Goal: Task Accomplishment & Management: Complete application form

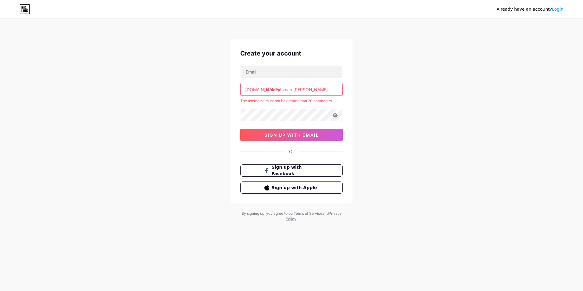
click at [293, 89] on input "alaaeldinosman [PERSON_NAME]" at bounding box center [291, 89] width 102 height 12
drag, startPoint x: 308, startPoint y: 90, endPoint x: 293, endPoint y: 88, distance: 15.0
click at [293, 88] on input "alaaeldinosmansuliman" at bounding box center [291, 89] width 102 height 12
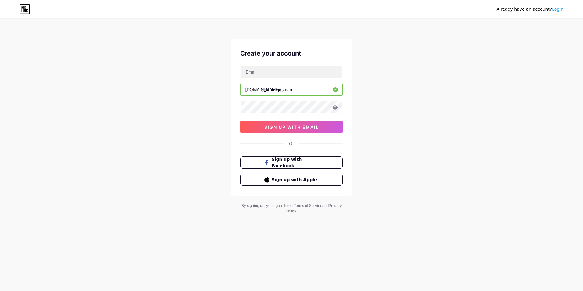
drag, startPoint x: 296, startPoint y: 87, endPoint x: 261, endPoint y: 92, distance: 35.0
click at [261, 92] on input "alaaeldinosman" at bounding box center [291, 89] width 102 height 12
type input "alaaeldinosman"
click at [291, 125] on span "sign up with email" at bounding box center [291, 126] width 55 height 5
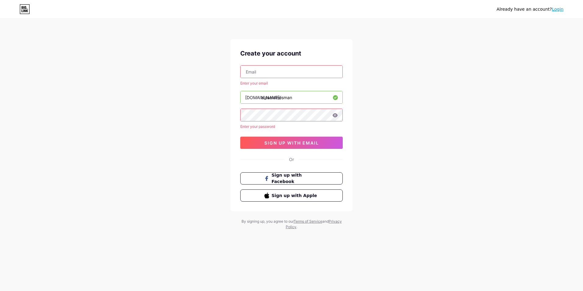
click at [270, 73] on input "text" at bounding box center [291, 72] width 102 height 12
type input "[EMAIL_ADDRESS][DOMAIN_NAME]"
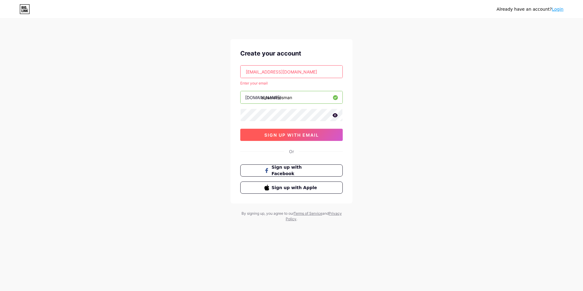
click at [284, 135] on span "sign up with email" at bounding box center [291, 134] width 55 height 5
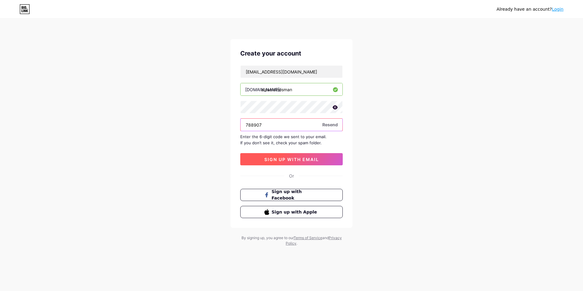
type input "788907"
click at [297, 158] on span "sign up with email" at bounding box center [291, 159] width 55 height 5
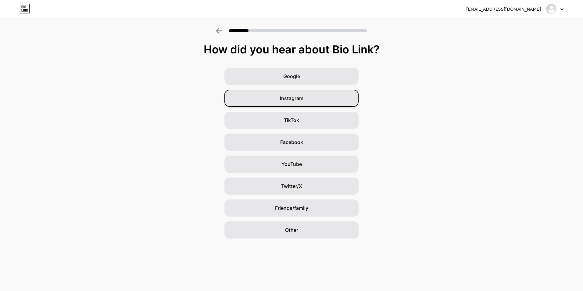
click at [299, 92] on div "Instagram" at bounding box center [291, 98] width 134 height 17
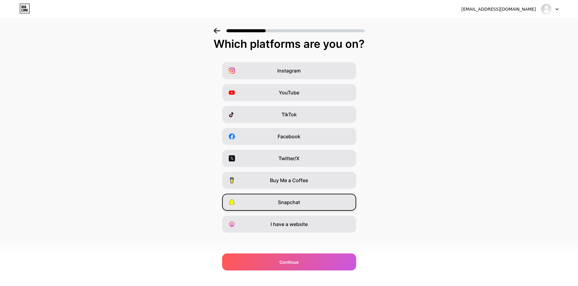
scroll to position [7, 0]
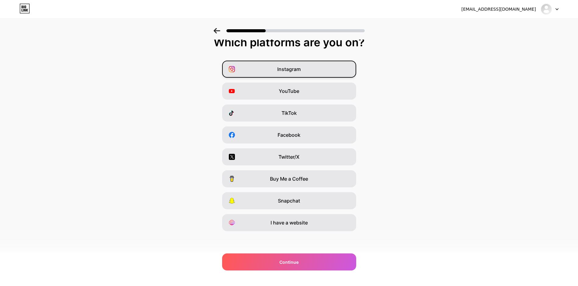
click at [294, 73] on div "Instagram" at bounding box center [289, 69] width 134 height 17
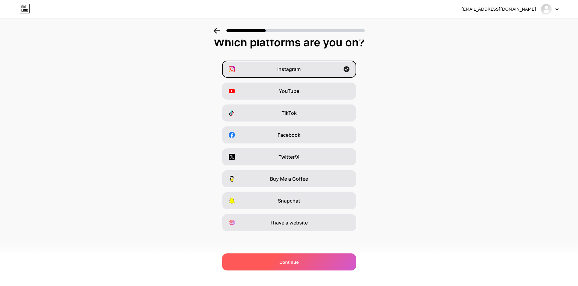
click at [299, 262] on span "Continue" at bounding box center [288, 262] width 19 height 6
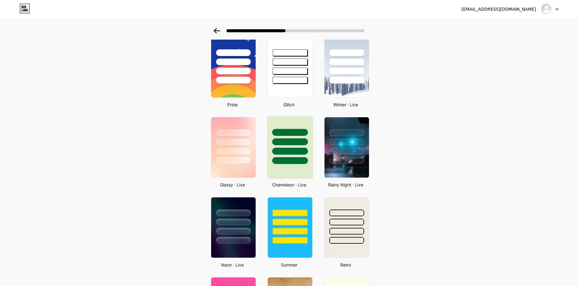
scroll to position [122, 0]
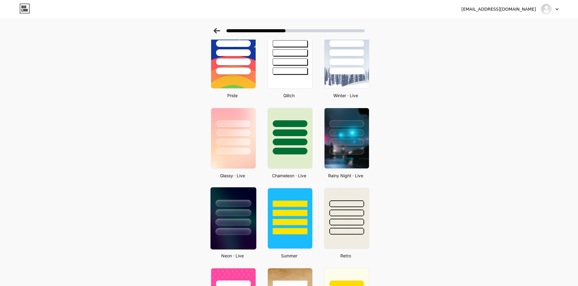
click at [233, 220] on div at bounding box center [233, 222] width 36 height 7
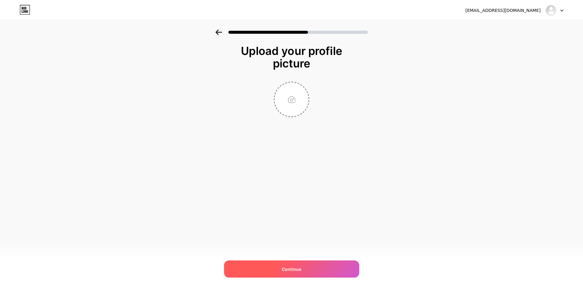
scroll to position [0, 0]
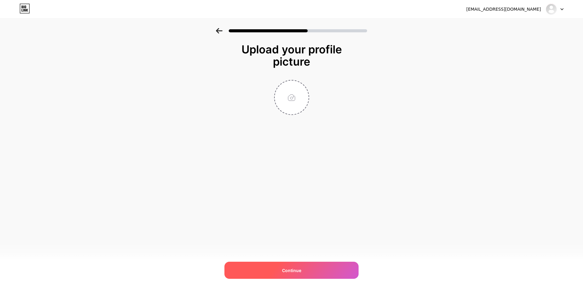
click at [328, 268] on div "Continue" at bounding box center [291, 269] width 134 height 17
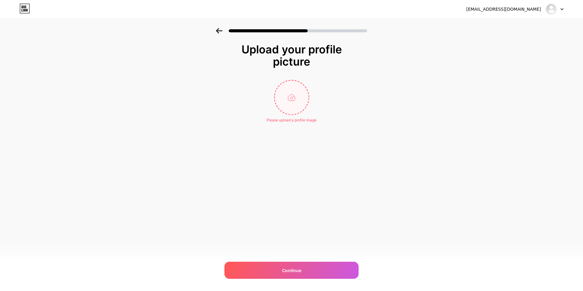
click at [294, 100] on input "file" at bounding box center [291, 97] width 34 height 34
